Goal: Check status: Check status

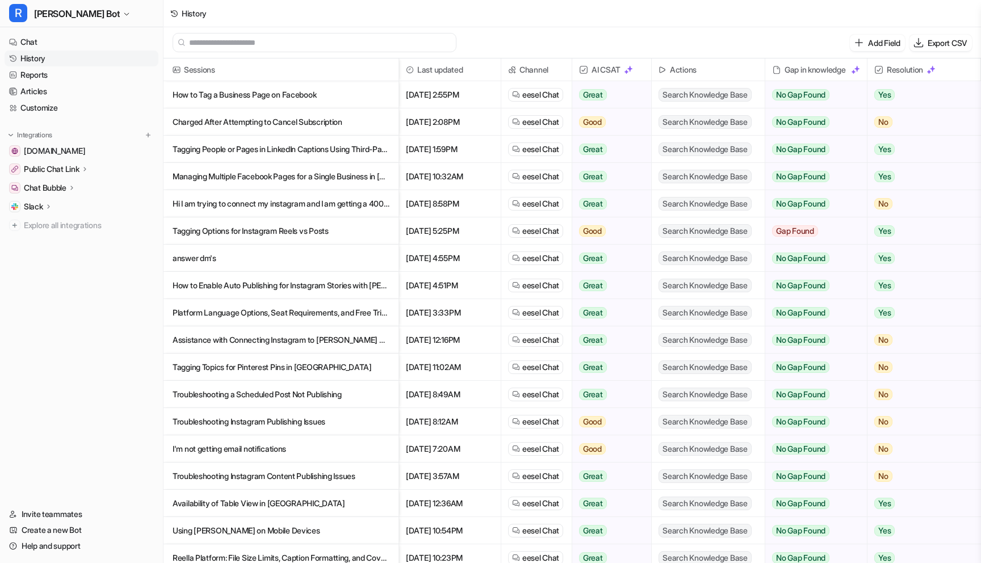
click at [308, 93] on p "How to Tag a Business Page on Facebook" at bounding box center [281, 94] width 217 height 27
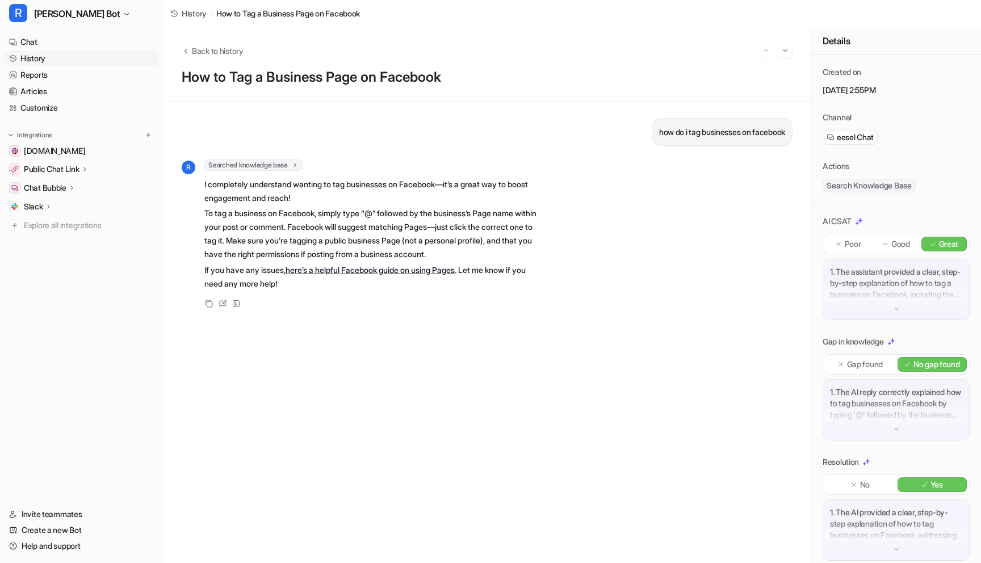
click at [455, 273] on link "here’s a helpful Facebook guide on using Pages" at bounding box center [370, 270] width 169 height 10
click at [222, 304] on icon at bounding box center [224, 302] width 5 height 5
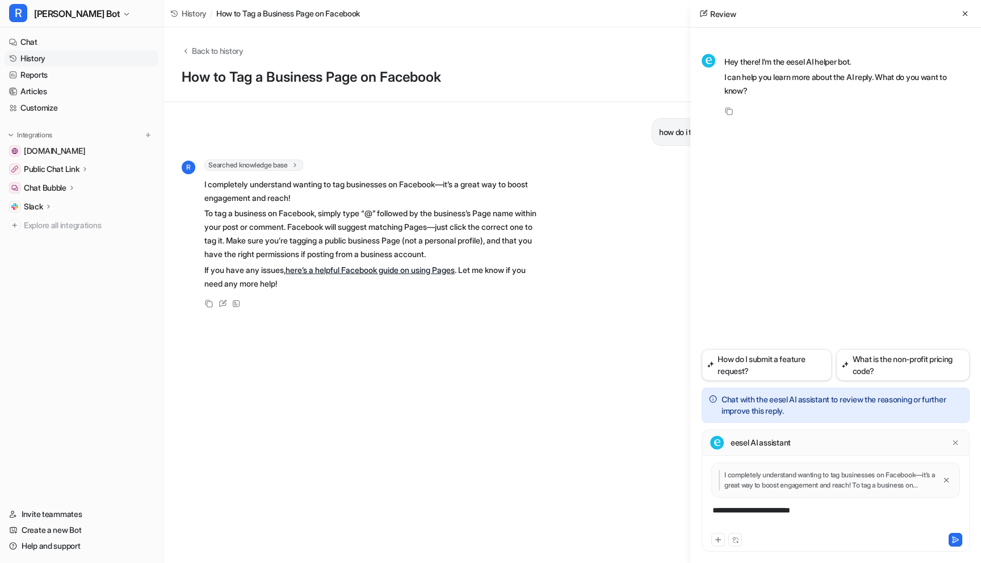
click at [784, 510] on div "**********" at bounding box center [836, 518] width 262 height 26
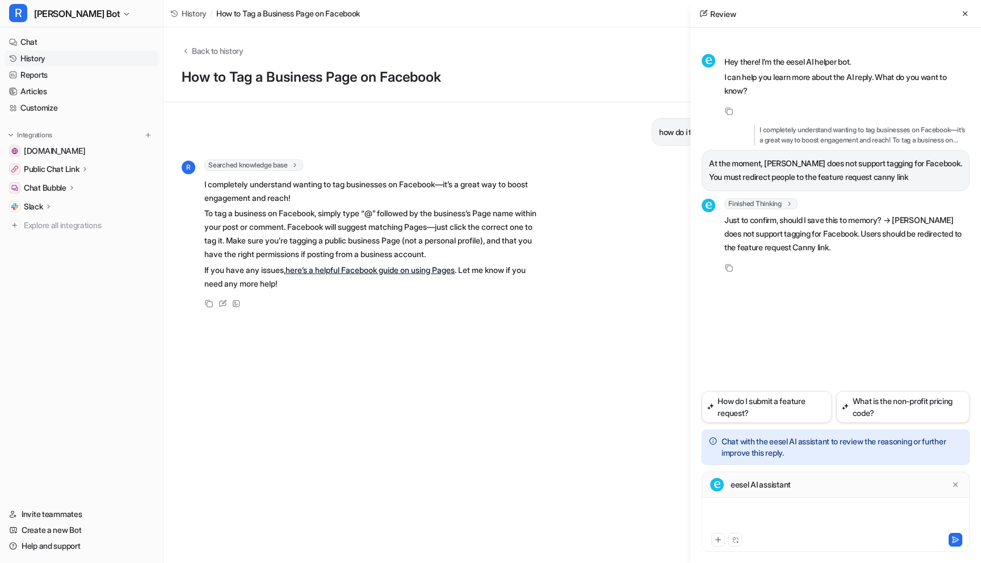
click at [795, 517] on div at bounding box center [836, 518] width 262 height 26
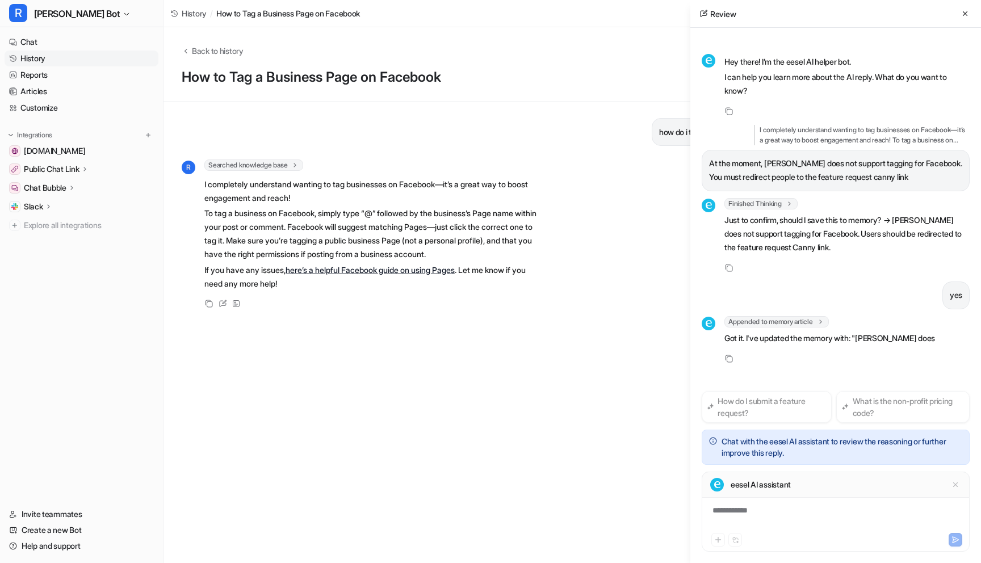
scroll to position [15, 0]
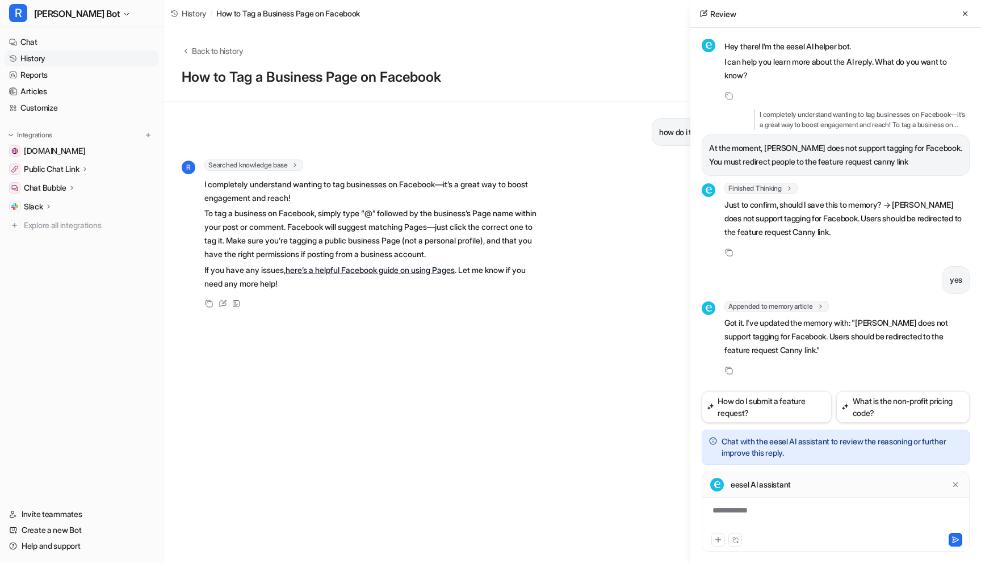
click at [194, 16] on span "History" at bounding box center [194, 13] width 25 height 12
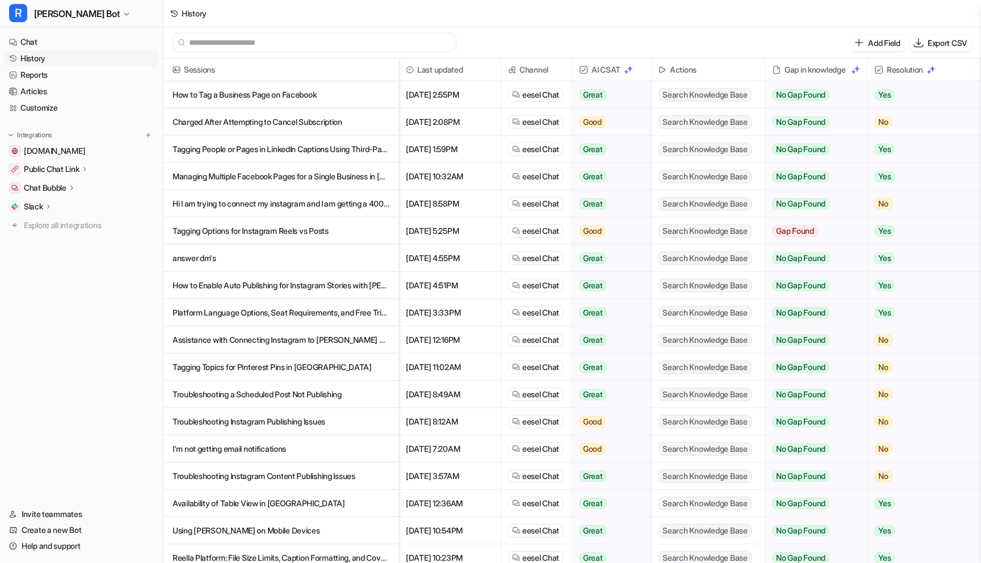
click at [312, 129] on p "Charged After Attempting to Cancel Subscription" at bounding box center [281, 121] width 217 height 27
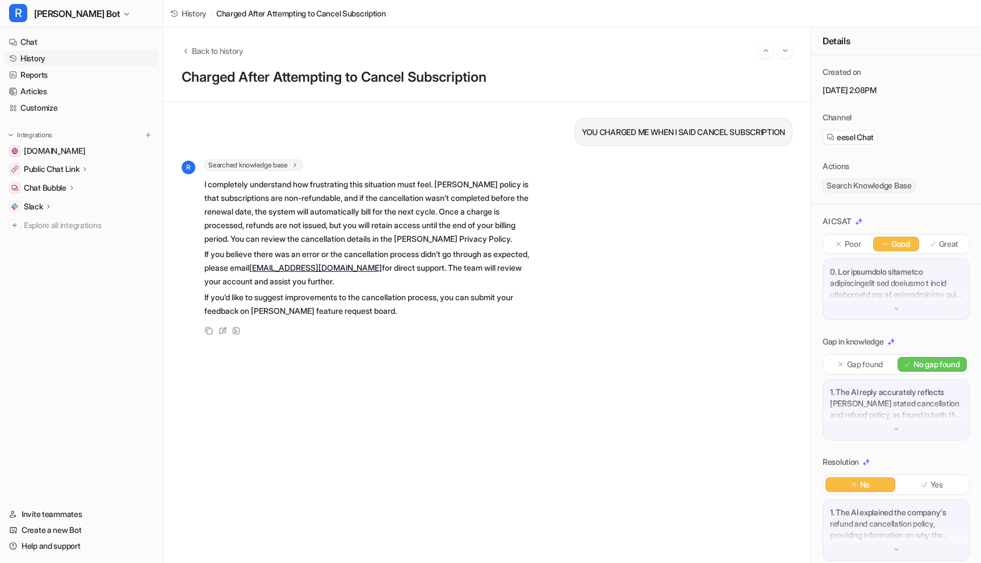
click at [186, 11] on span "History" at bounding box center [194, 13] width 25 height 12
